Goal: Find specific page/section: Find specific page/section

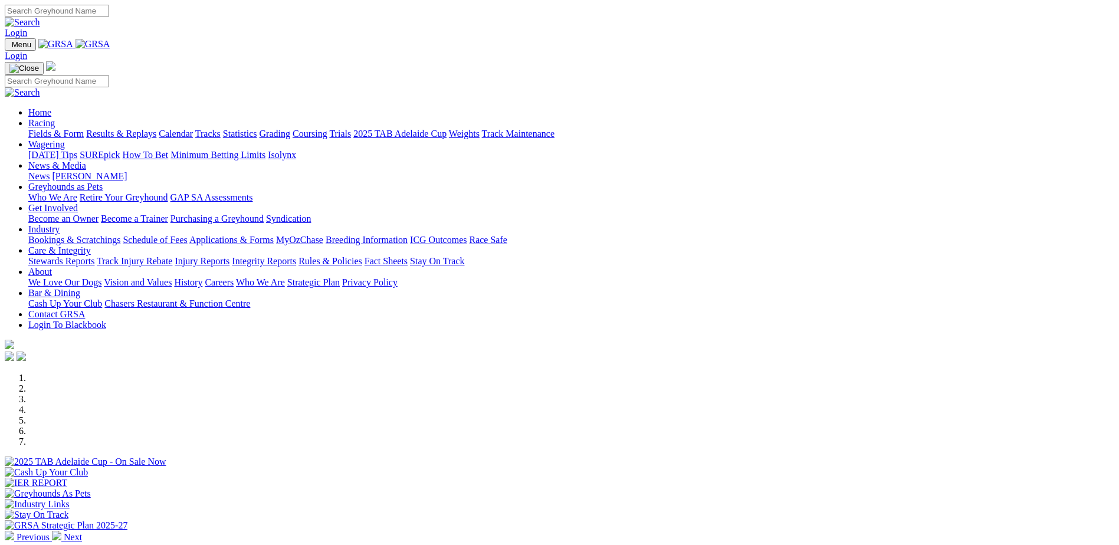
click at [61, 531] on img at bounding box center [56, 535] width 9 height 9
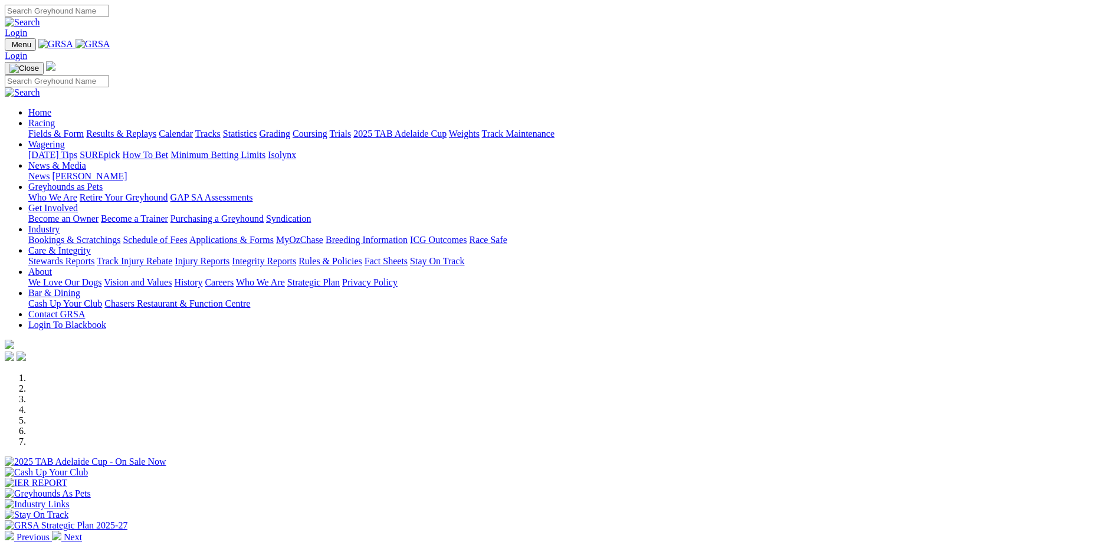
click at [61, 531] on img at bounding box center [56, 535] width 9 height 9
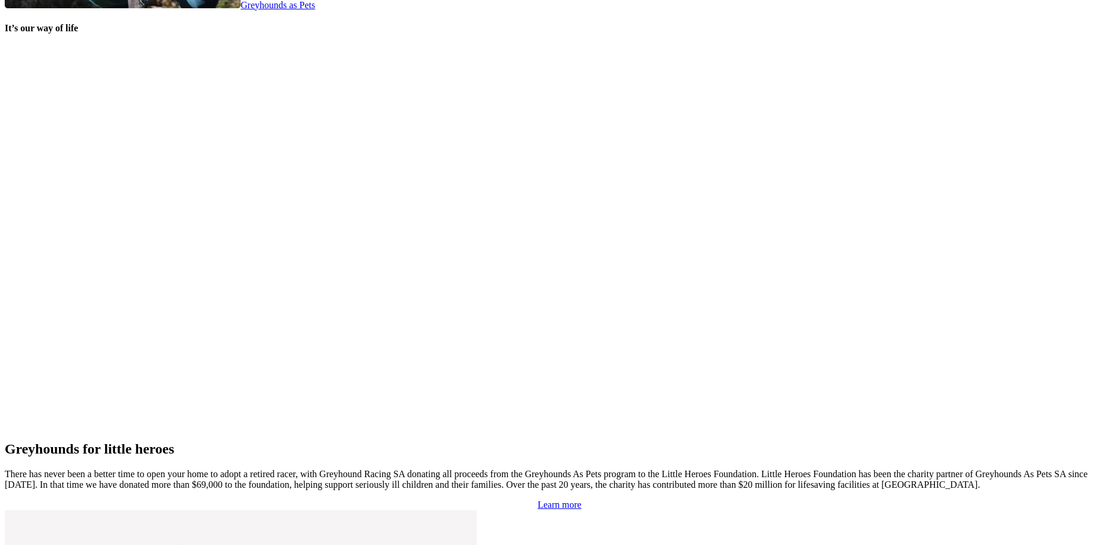
scroll to position [2460, 0]
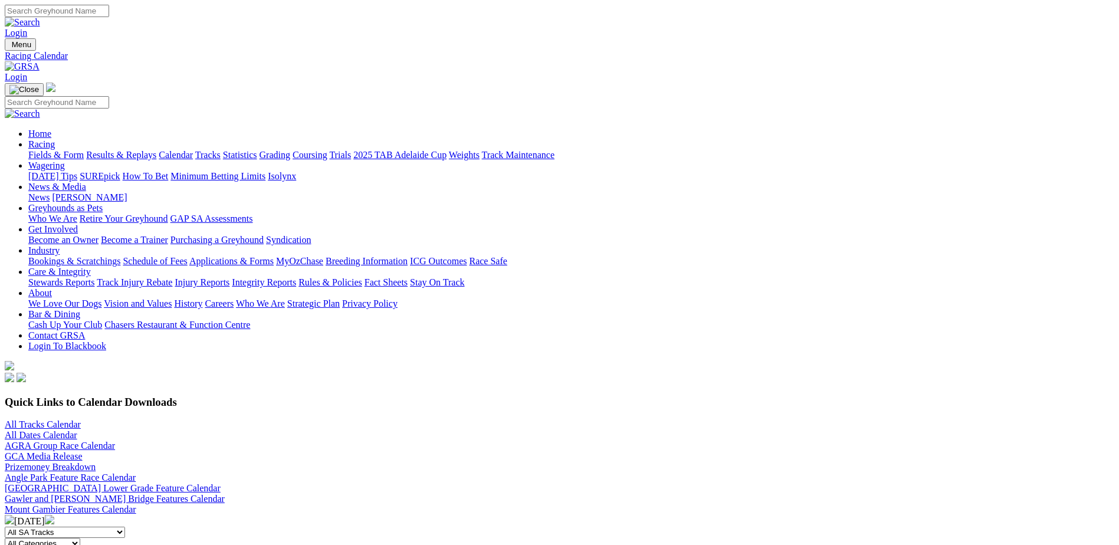
click at [54, 515] on img at bounding box center [49, 519] width 9 height 9
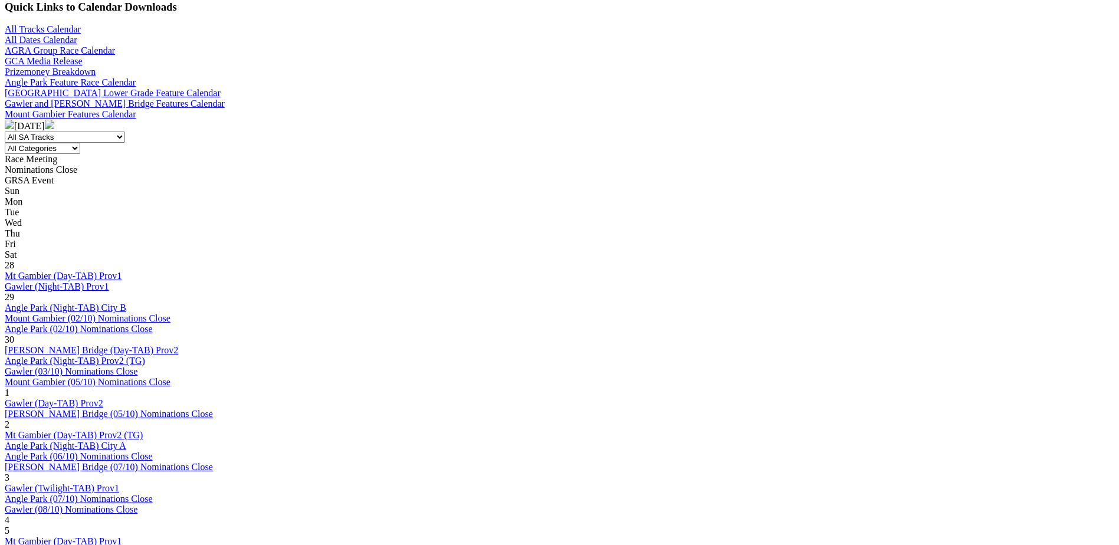
scroll to position [413, 0]
